Goal: Task Accomplishment & Management: Use online tool/utility

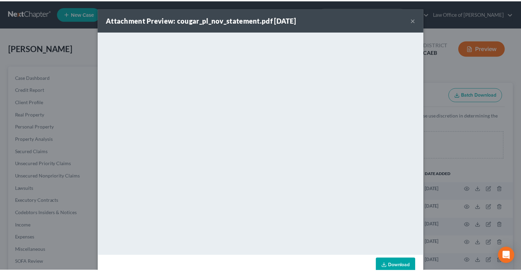
scroll to position [321, 0]
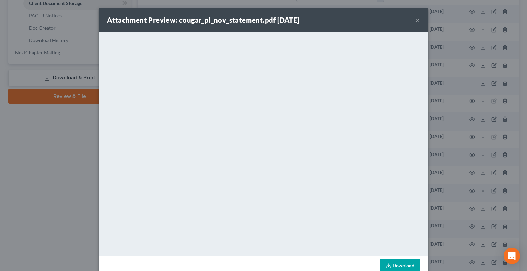
click at [415, 21] on button "×" at bounding box center [417, 20] width 5 height 8
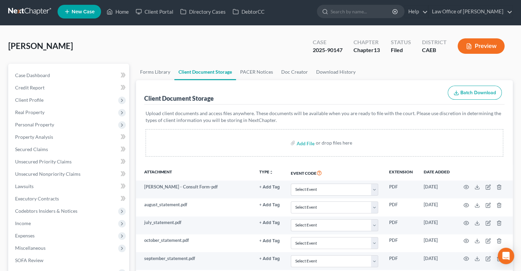
scroll to position [0, 0]
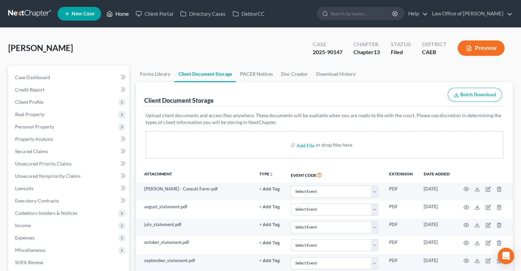
click at [117, 10] on link "Home" at bounding box center [117, 14] width 29 height 12
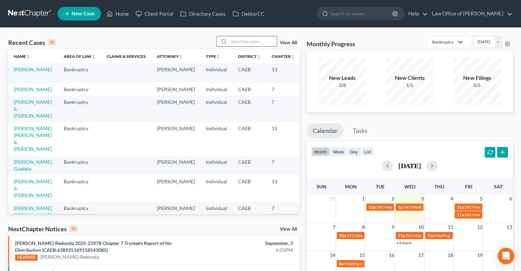
click at [237, 45] on input "search" at bounding box center [253, 41] width 48 height 10
type input "sekona"
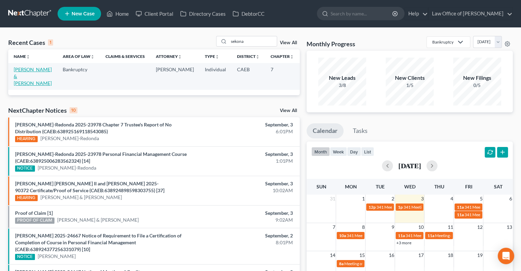
click at [28, 74] on link "[PERSON_NAME] & [PERSON_NAME]" at bounding box center [33, 77] width 38 height 20
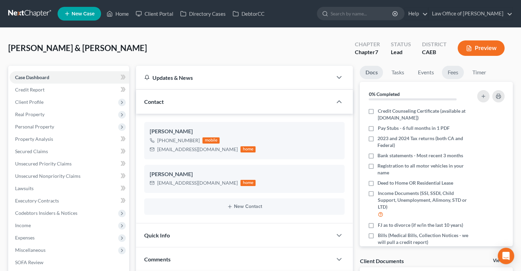
click at [450, 71] on link "Fees" at bounding box center [453, 72] width 22 height 13
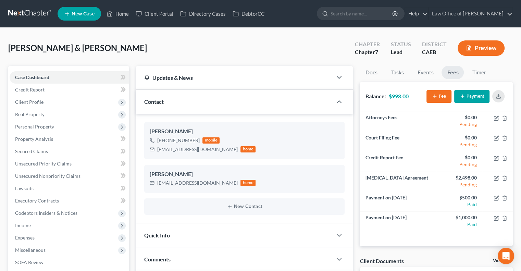
click at [473, 96] on button "Payment" at bounding box center [472, 96] width 35 height 13
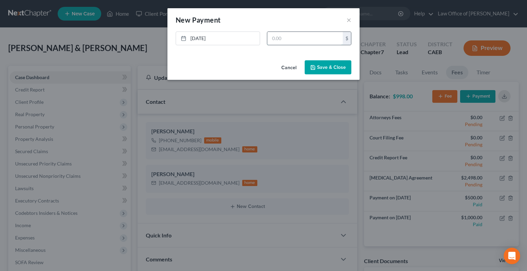
click at [275, 36] on input "text" at bounding box center [304, 38] width 75 height 13
type input "998"
click at [317, 63] on button "Save & Close" at bounding box center [327, 67] width 47 height 14
